Goal: Navigation & Orientation: Find specific page/section

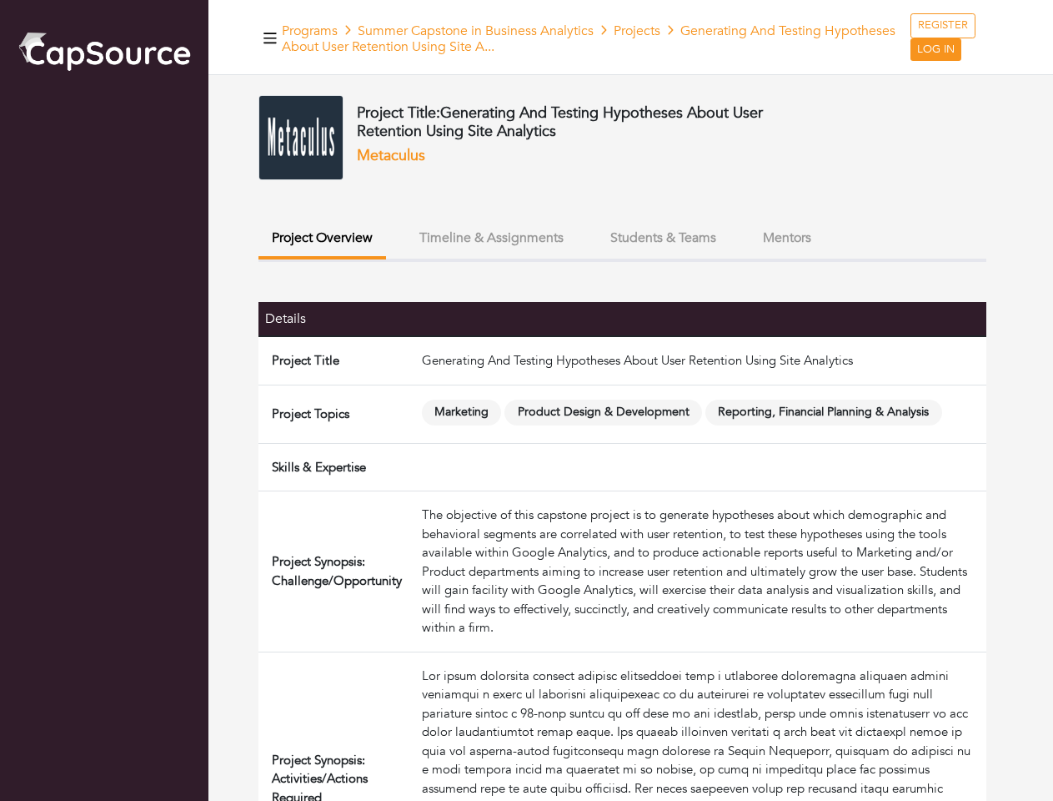
click at [526, 400] on span "Product Design & Development" at bounding box center [604, 412] width 198 height 26
click at [270, 38] on icon "button" at bounding box center [270, 38] width 13 height 11
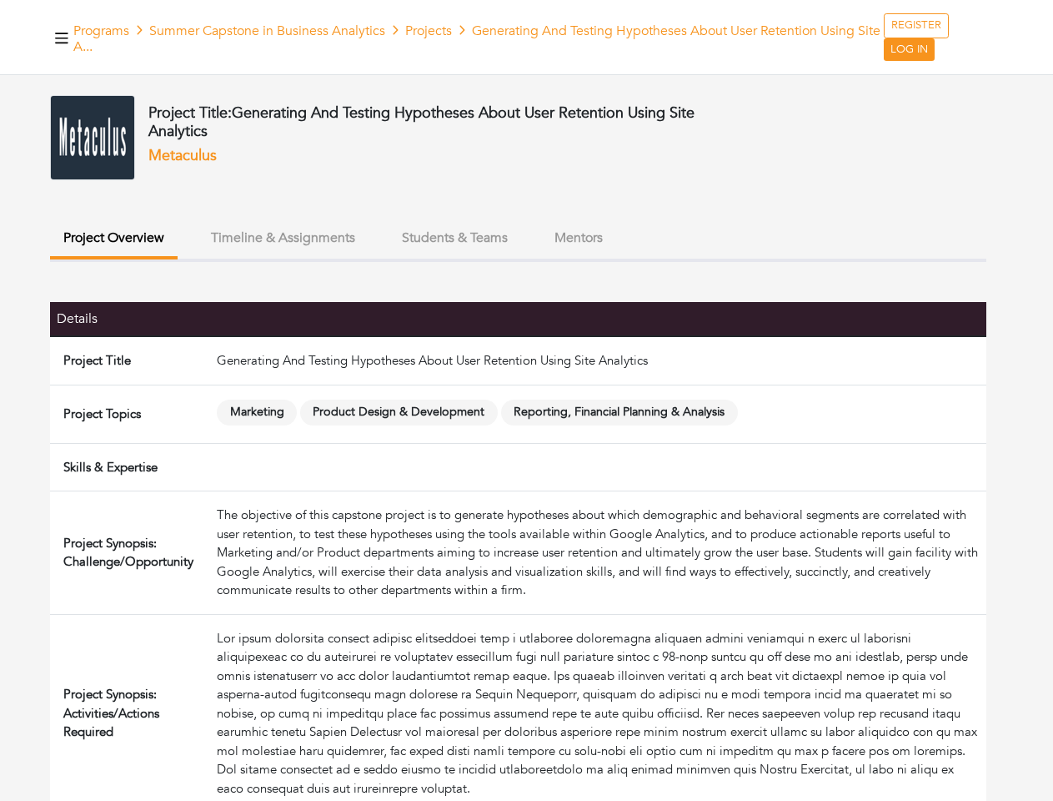
click at [178, 239] on button "Project Overview" at bounding box center [114, 239] width 128 height 39
click at [491, 238] on button "Students & Teams" at bounding box center [455, 238] width 133 height 36
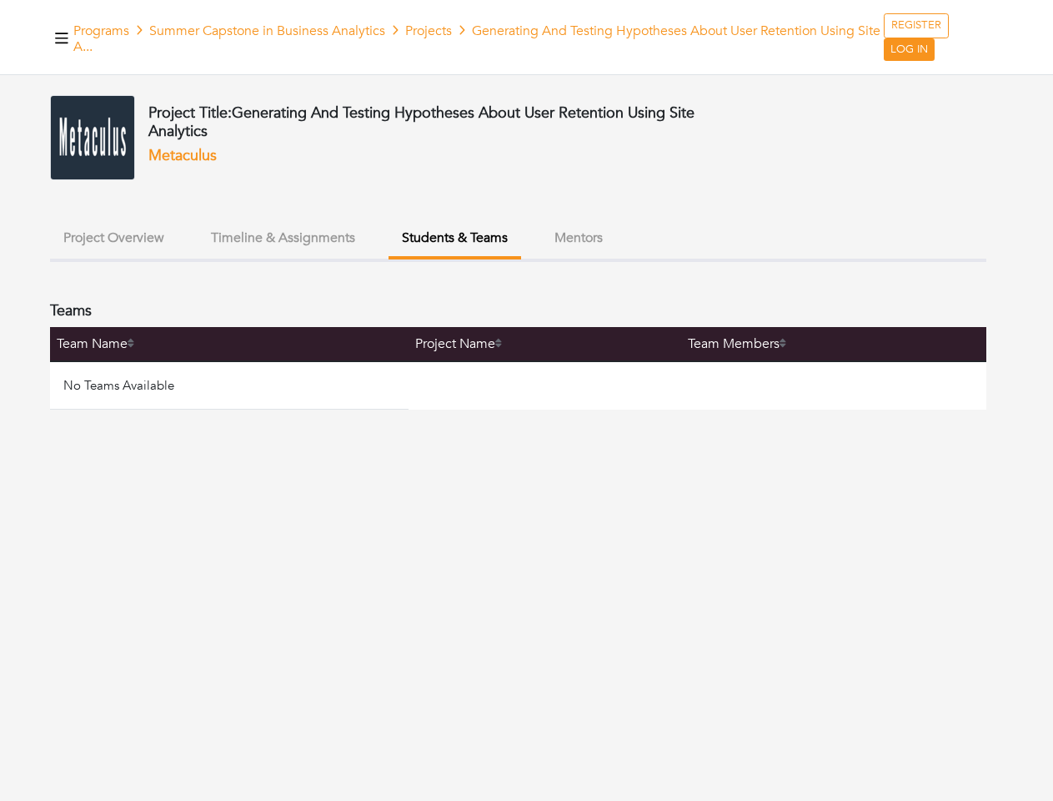
click at [663, 238] on ul "Project Overview Timeline & Assignments Students & Teams Mentors" at bounding box center [518, 241] width 937 height 42
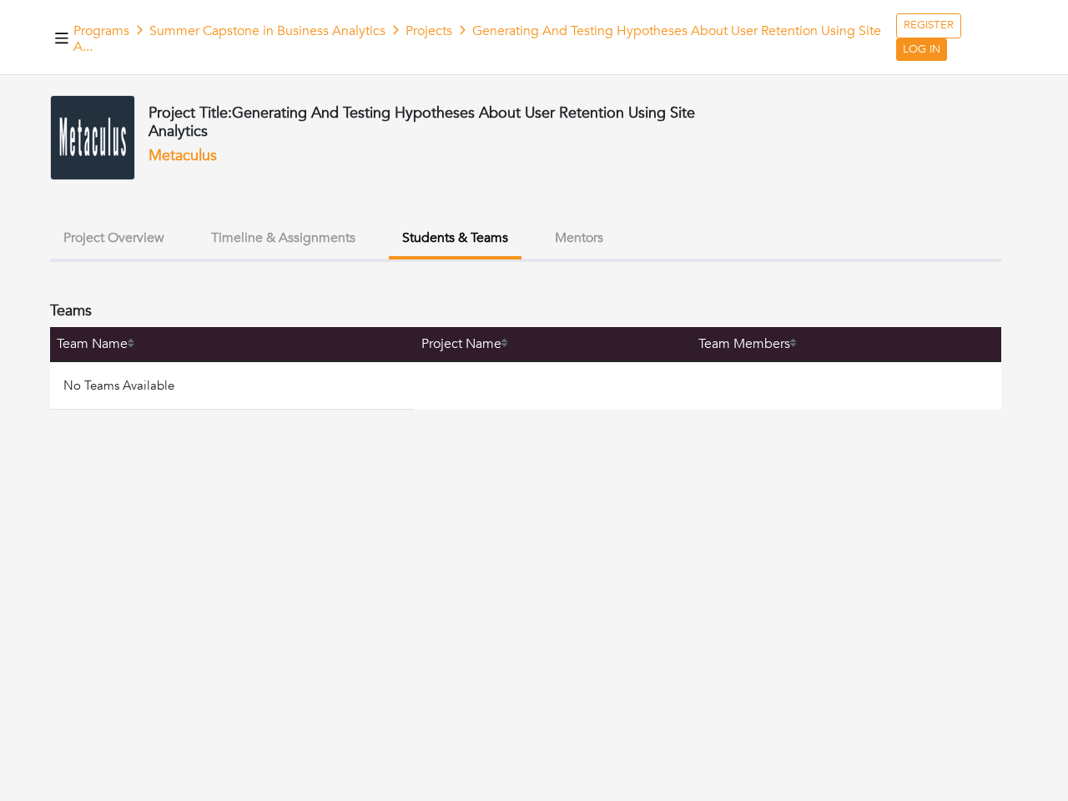
click at [787, 238] on ul "Project Overview Timeline & Assignments Students & Teams Mentors" at bounding box center [525, 241] width 951 height 42
